Goal: Obtain resource: Download file/media

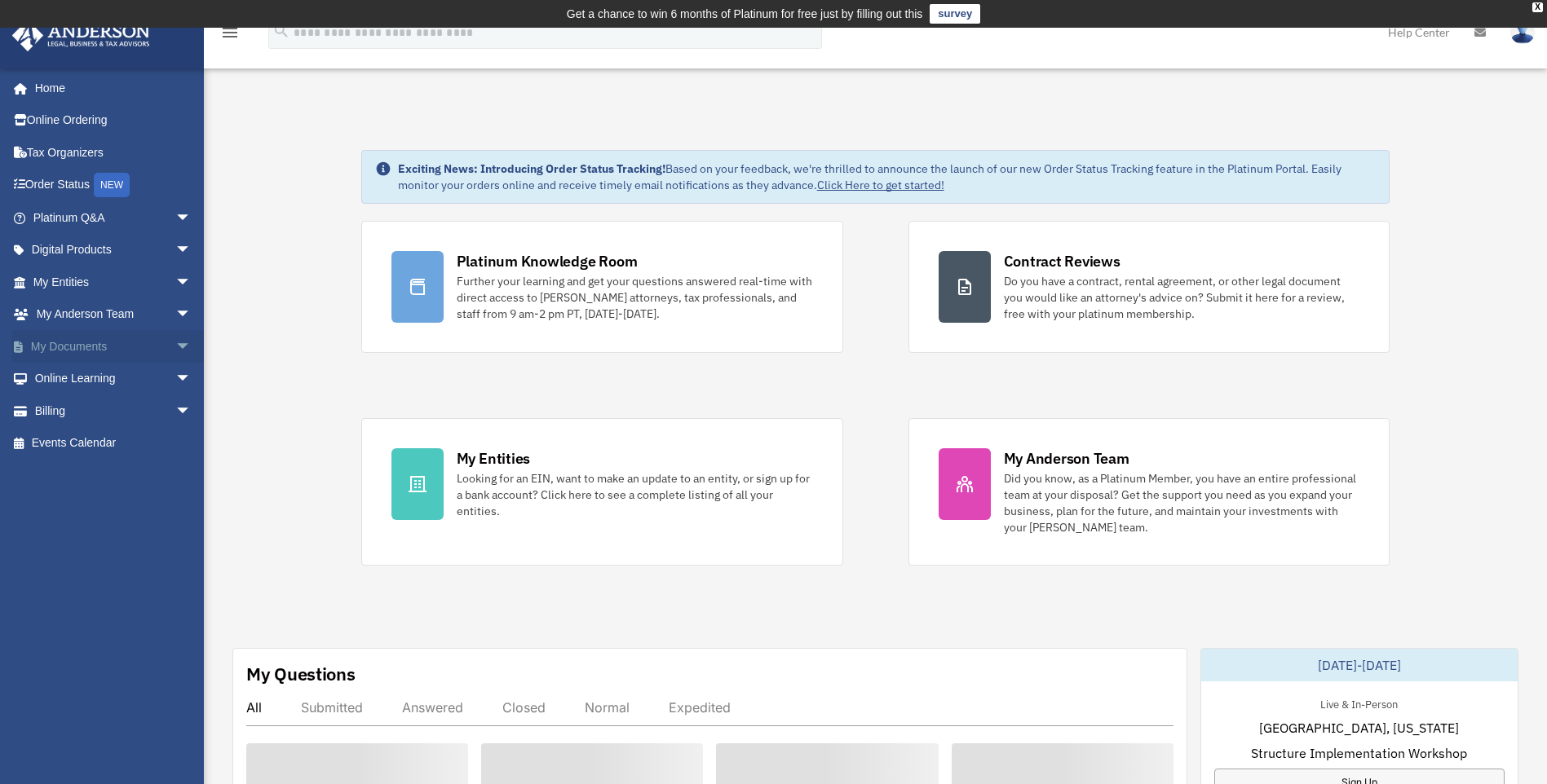
click at [134, 346] on link "My Documents arrow_drop_down" at bounding box center [114, 347] width 205 height 33
click at [175, 346] on span "arrow_drop_down" at bounding box center [192, 347] width 33 height 34
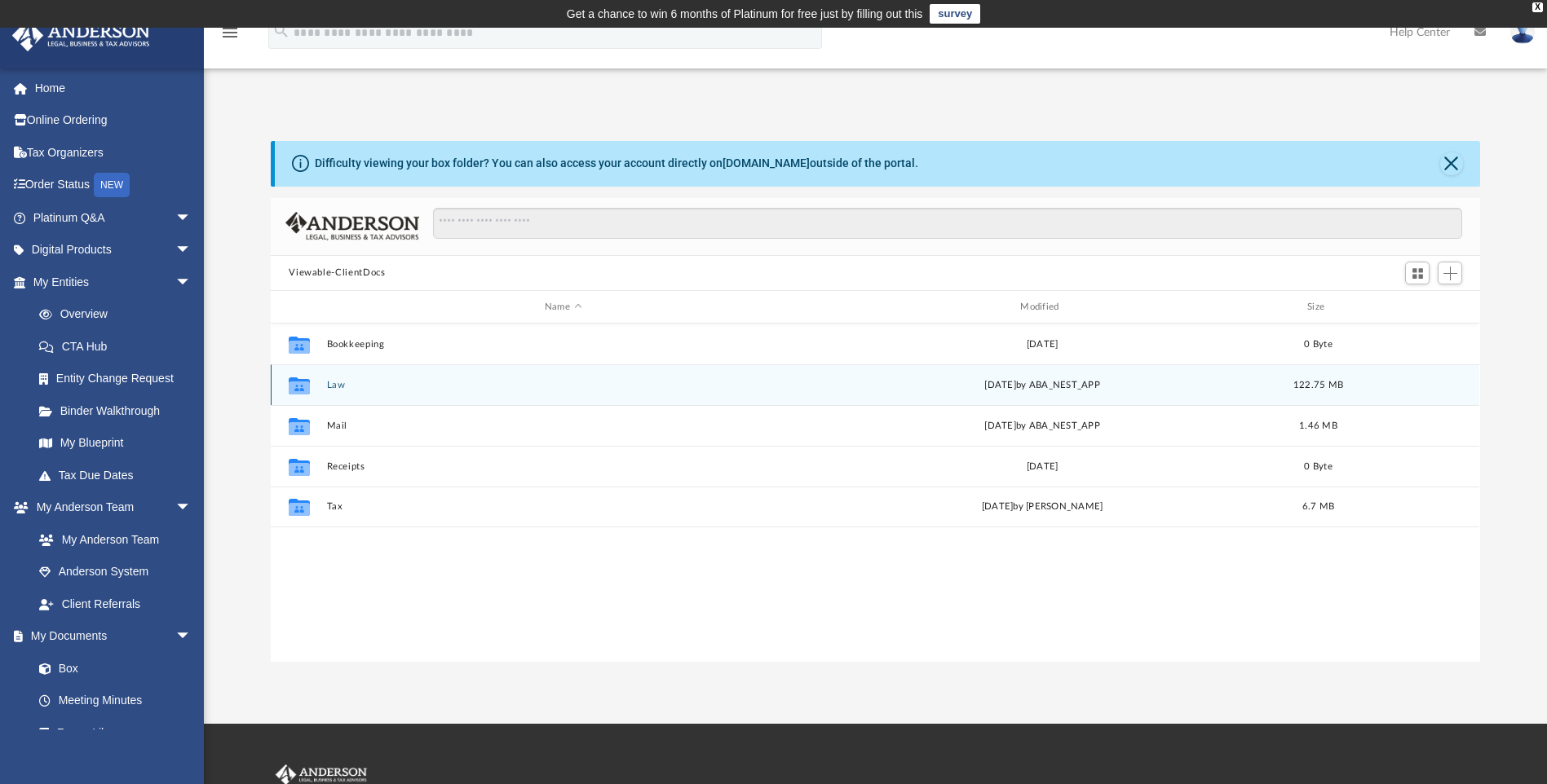
scroll to position [359, 1197]
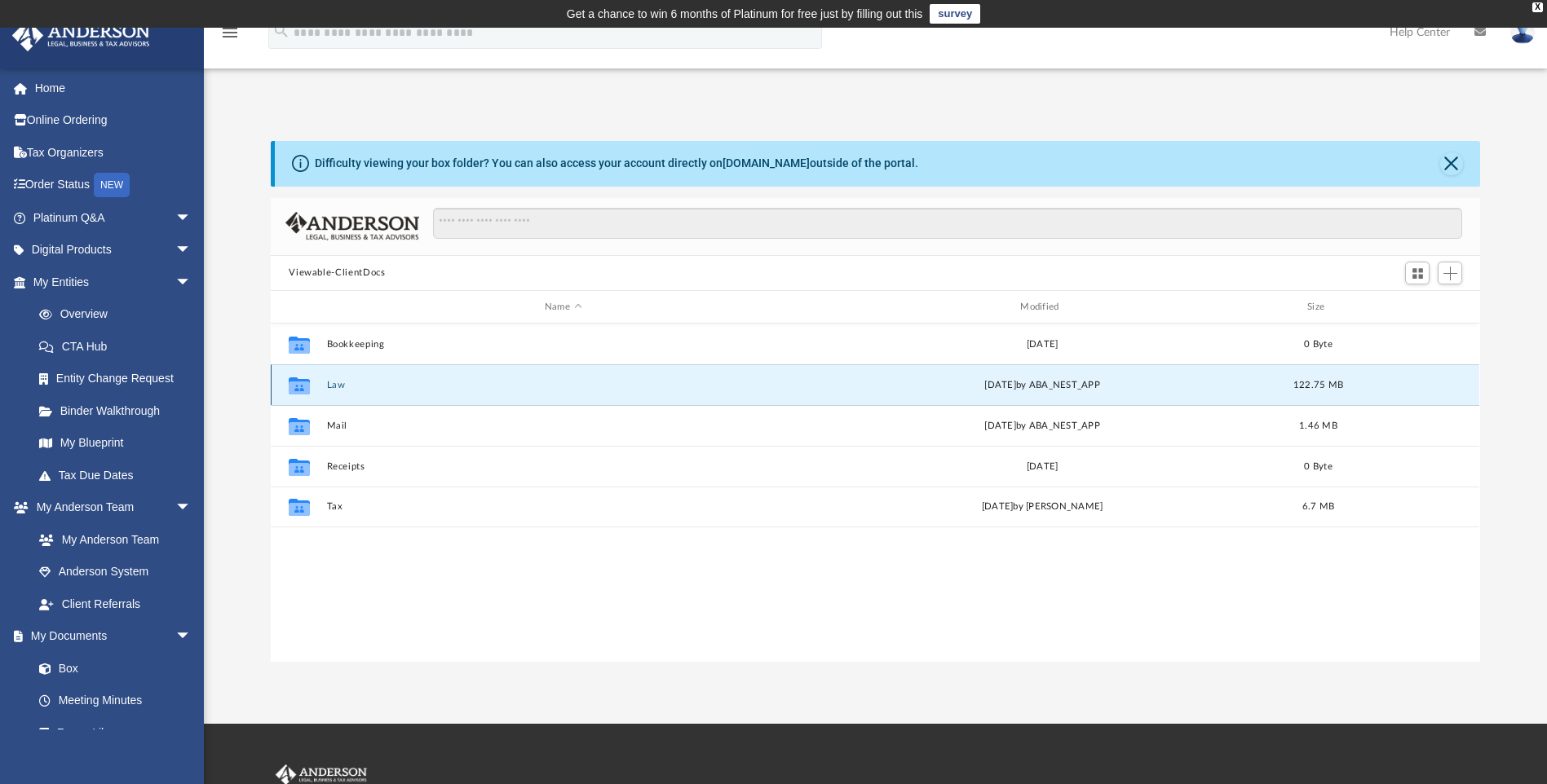
click at [335, 387] on button "Law" at bounding box center [563, 385] width 472 height 10
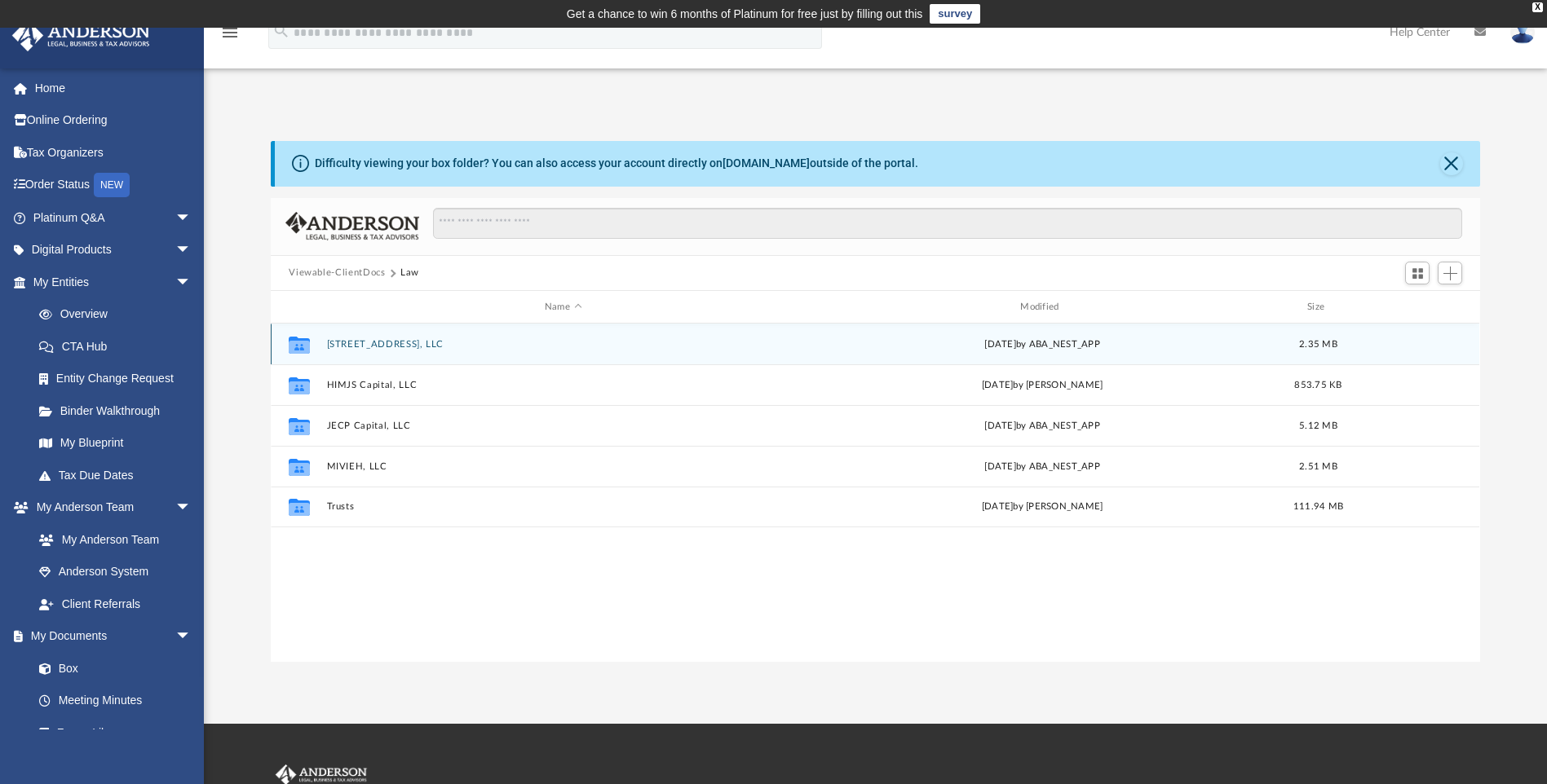
click at [393, 343] on button "[STREET_ADDRESS], LLC" at bounding box center [563, 344] width 472 height 10
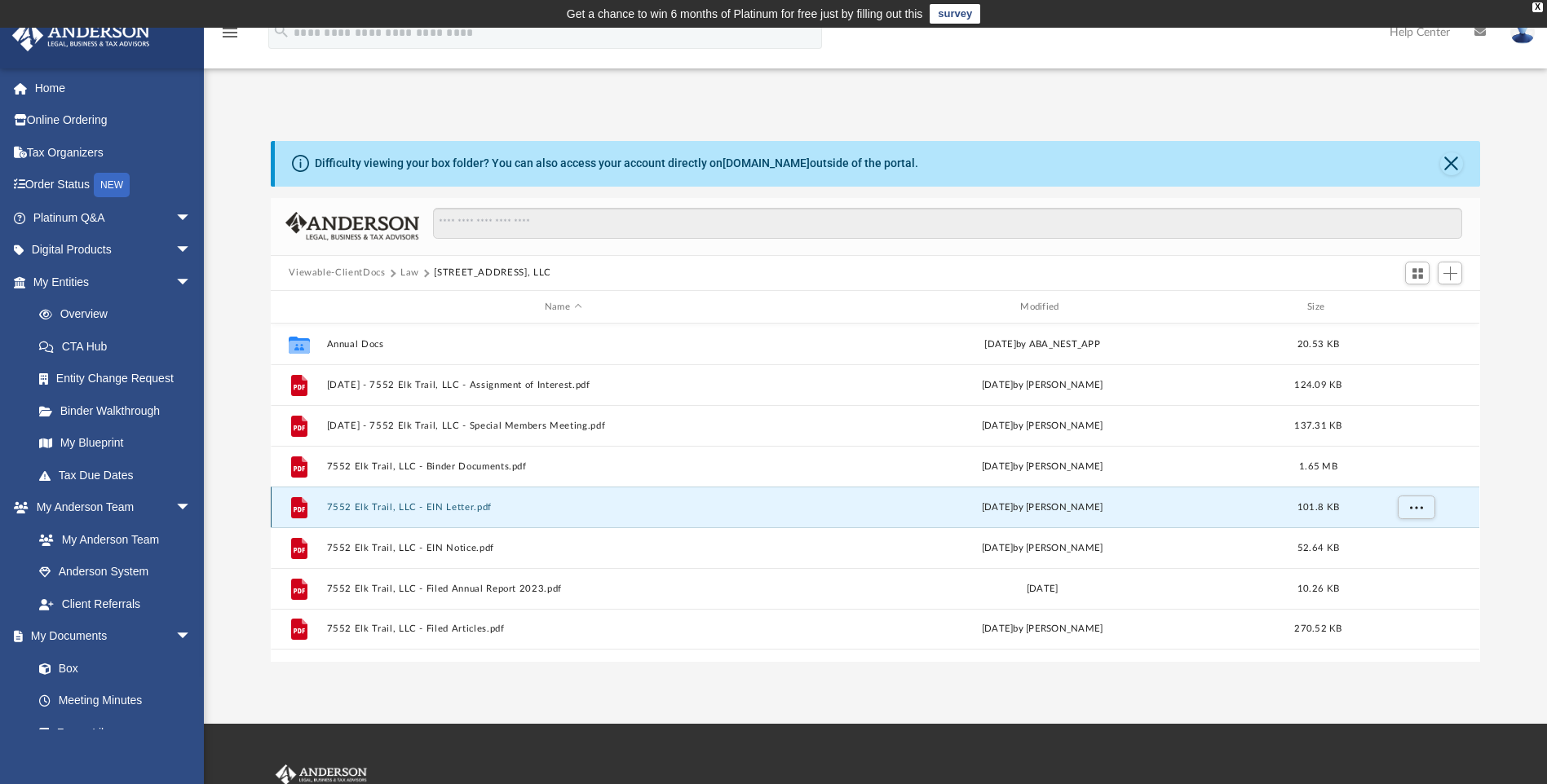
click at [446, 507] on button "7552 Elk Trail, LLC - EIN Letter.pdf" at bounding box center [563, 507] width 472 height 10
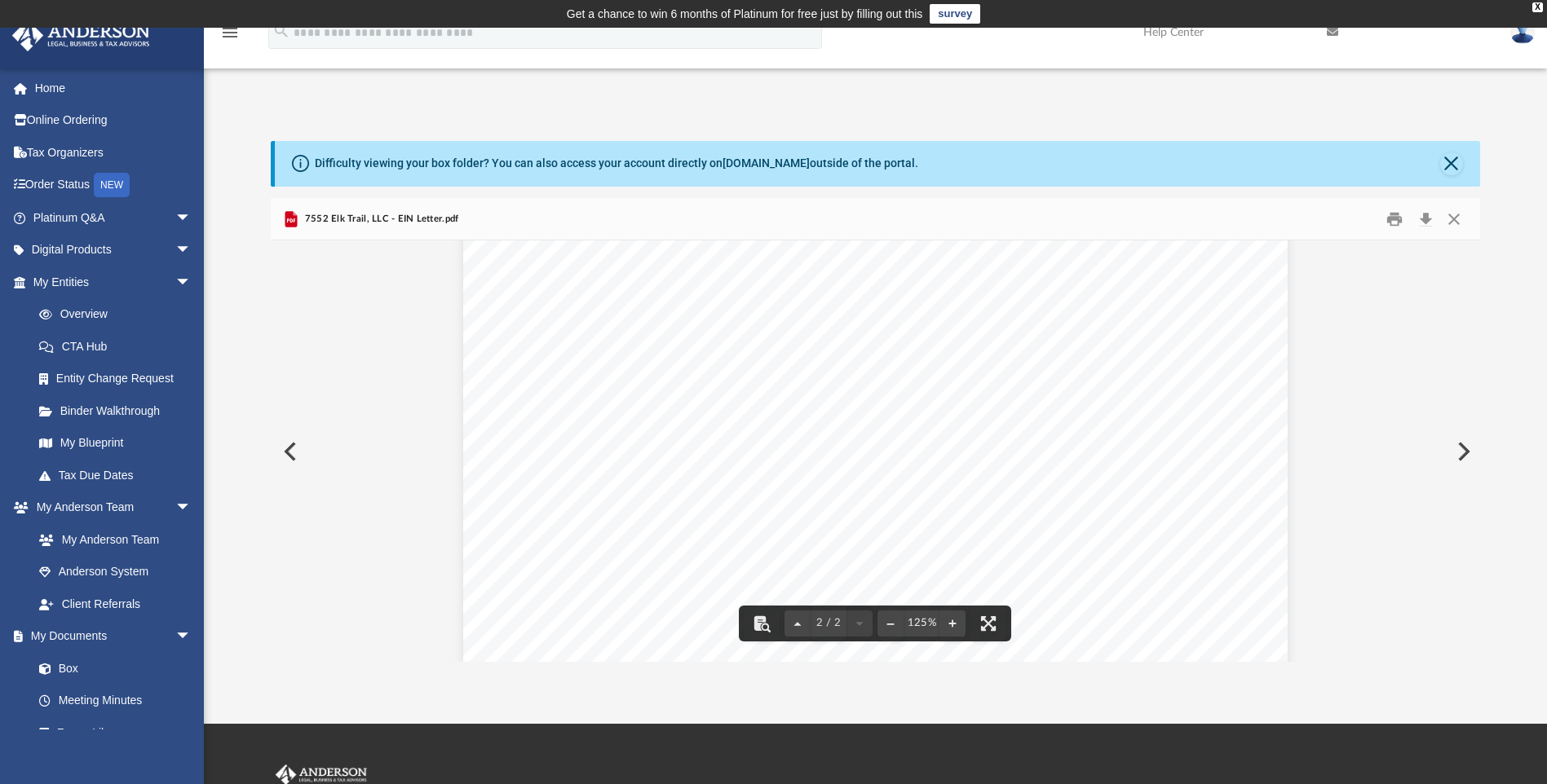
scroll to position [1549, 0]
click at [1445, 168] on button "Close" at bounding box center [1452, 164] width 23 height 23
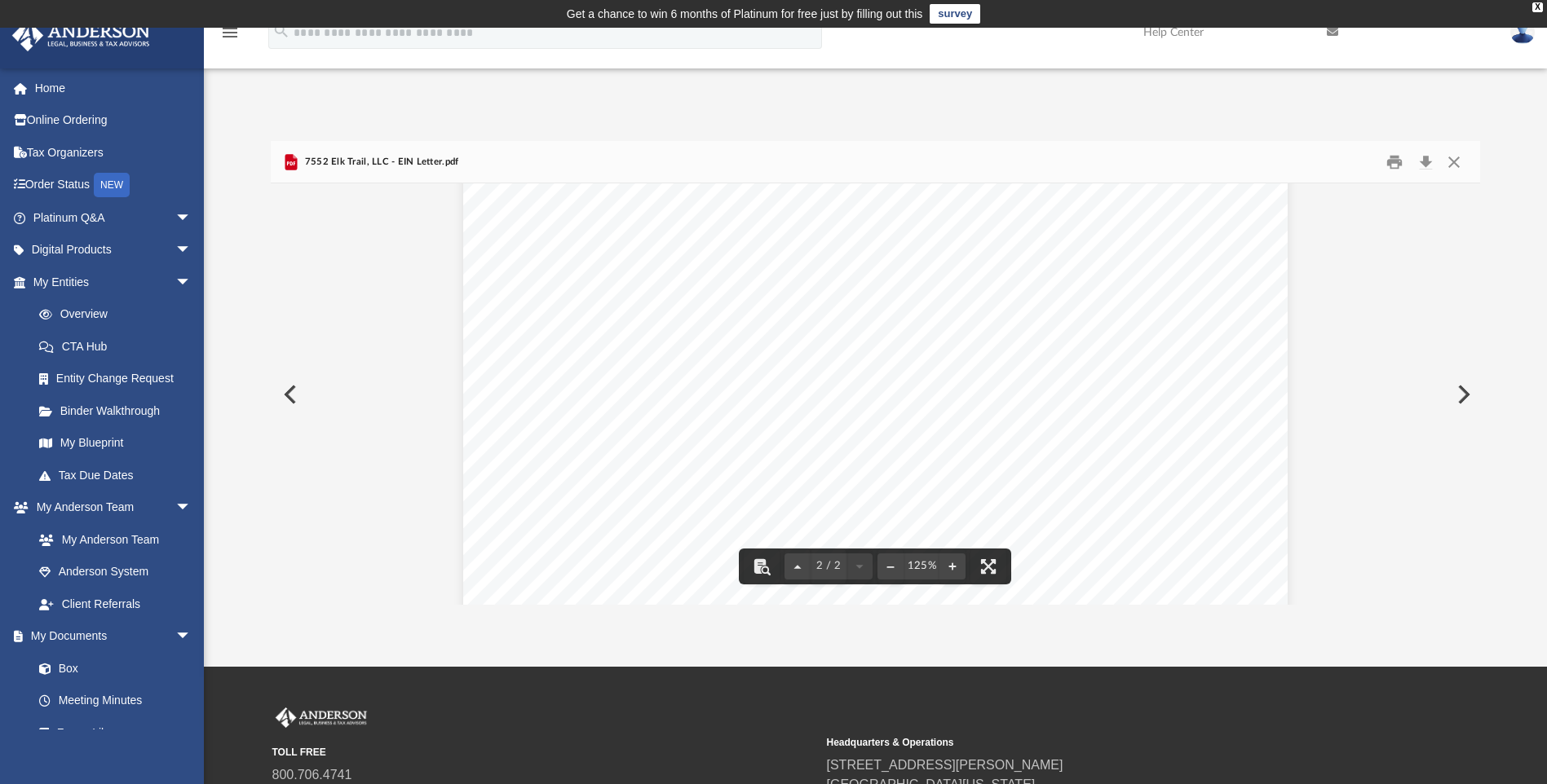
click at [293, 399] on button "Preview" at bounding box center [288, 395] width 36 height 46
click at [1453, 157] on button "Close" at bounding box center [1454, 161] width 29 height 25
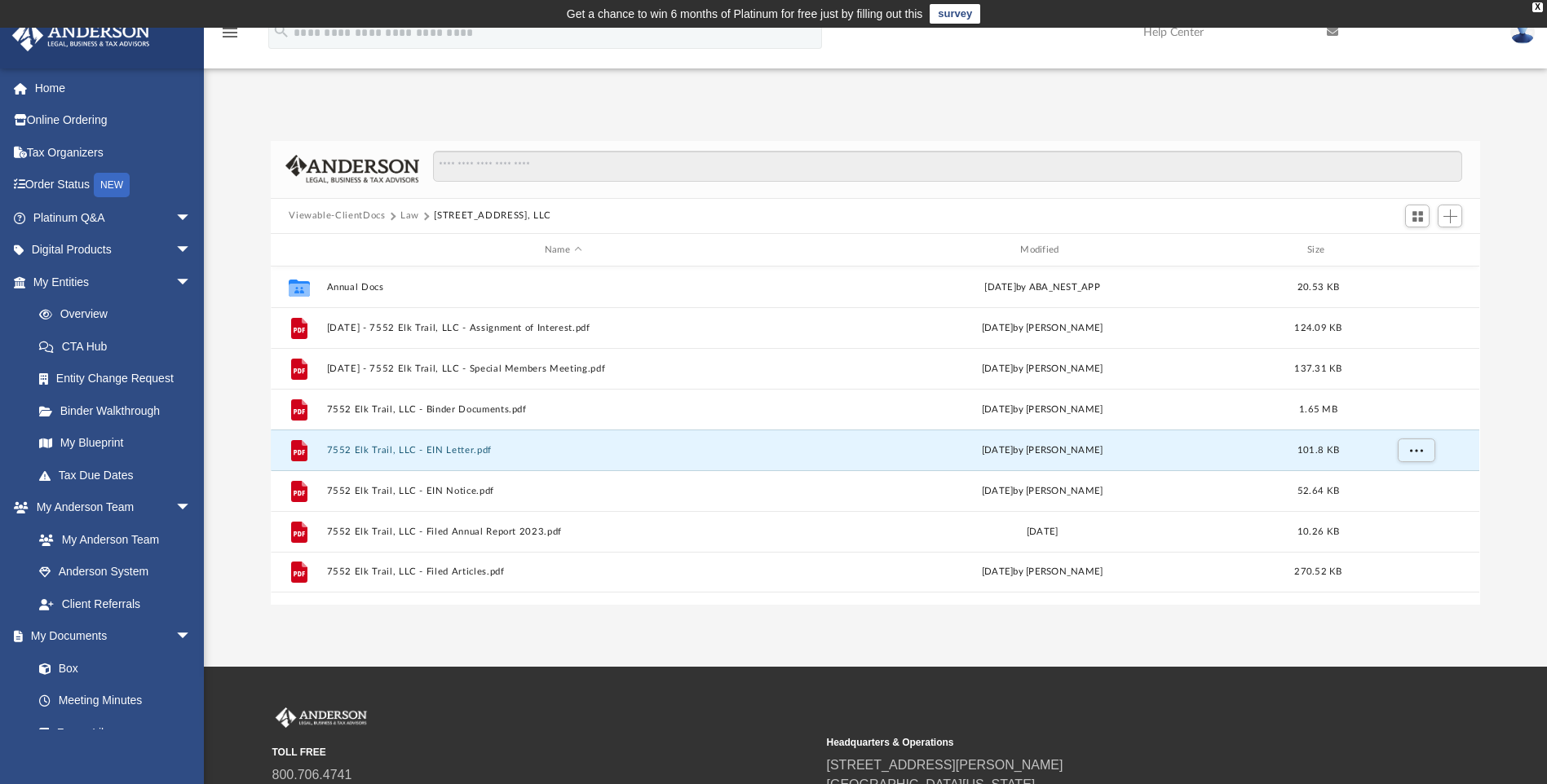
click at [1531, 37] on img at bounding box center [1523, 32] width 24 height 23
click at [1229, 141] on div at bounding box center [875, 170] width 1209 height 58
click at [1523, 35] on img at bounding box center [1523, 32] width 24 height 23
click at [1214, 144] on link "Logout" at bounding box center [1278, 142] width 163 height 34
